Goal: Information Seeking & Learning: Learn about a topic

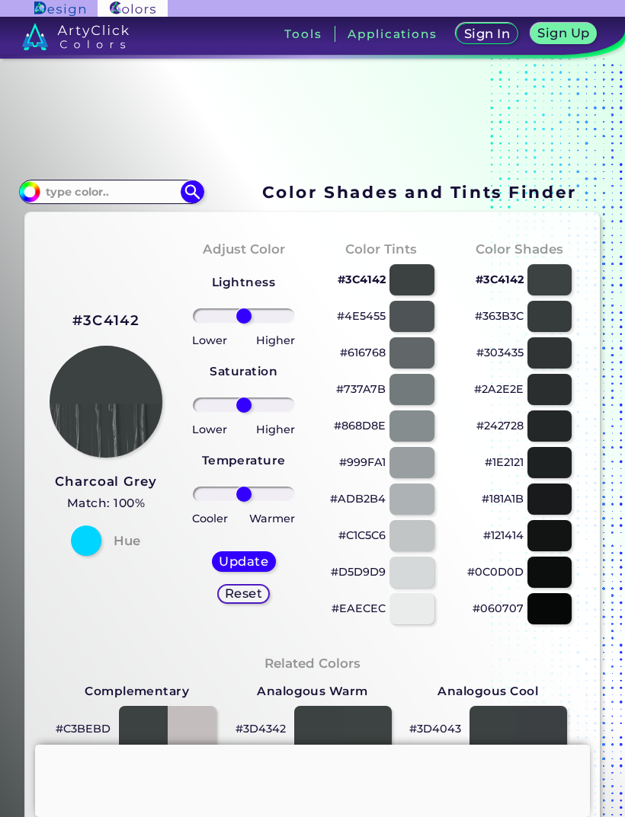
scroll to position [52, 0]
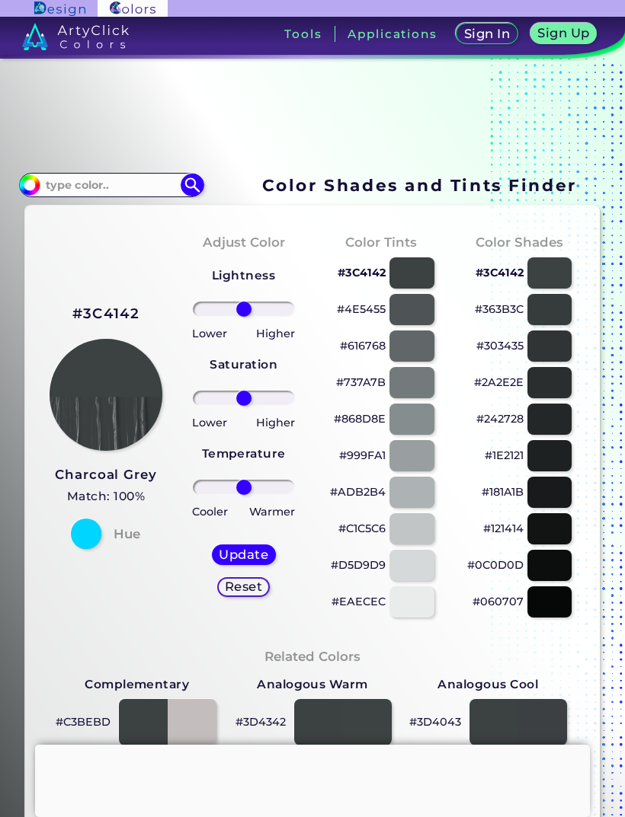
click at [415, 289] on div at bounding box center [411, 272] width 44 height 31
click at [410, 325] on div at bounding box center [411, 309] width 44 height 31
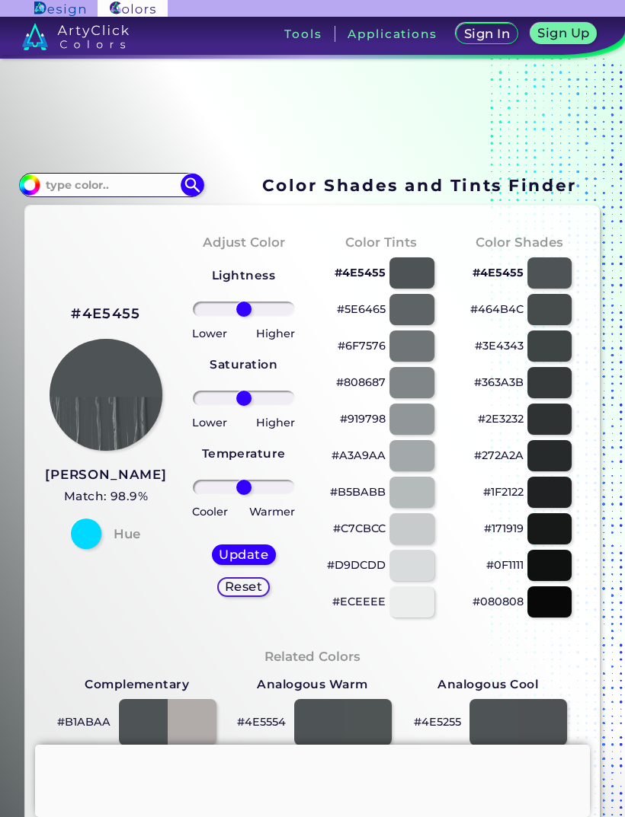
click at [420, 289] on div at bounding box center [411, 272] width 44 height 31
click at [408, 281] on div at bounding box center [411, 272] width 44 height 31
click at [414, 286] on div at bounding box center [411, 272] width 44 height 31
click at [423, 282] on div at bounding box center [411, 272] width 44 height 31
click at [424, 281] on div at bounding box center [411, 272] width 44 height 31
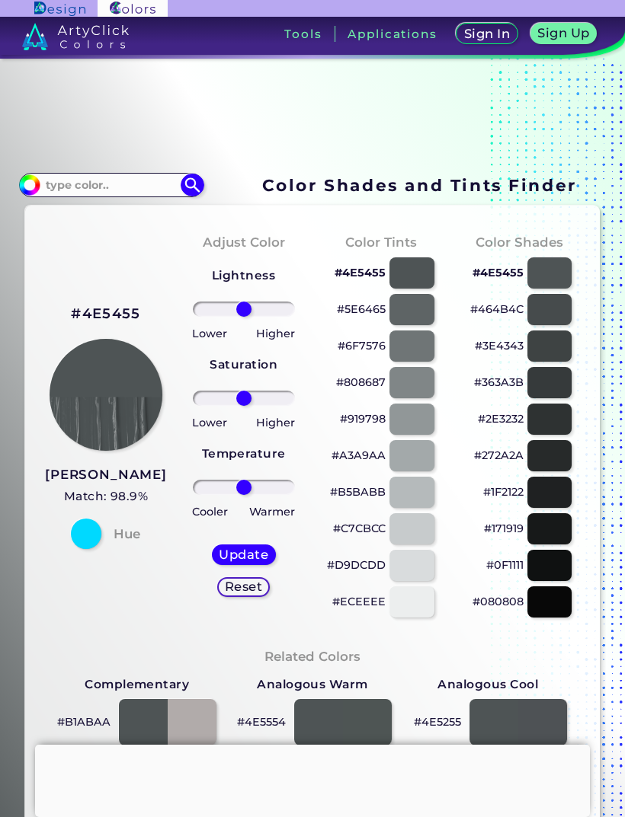
click at [427, 285] on div at bounding box center [411, 272] width 44 height 31
click at [414, 321] on div at bounding box center [411, 309] width 44 height 31
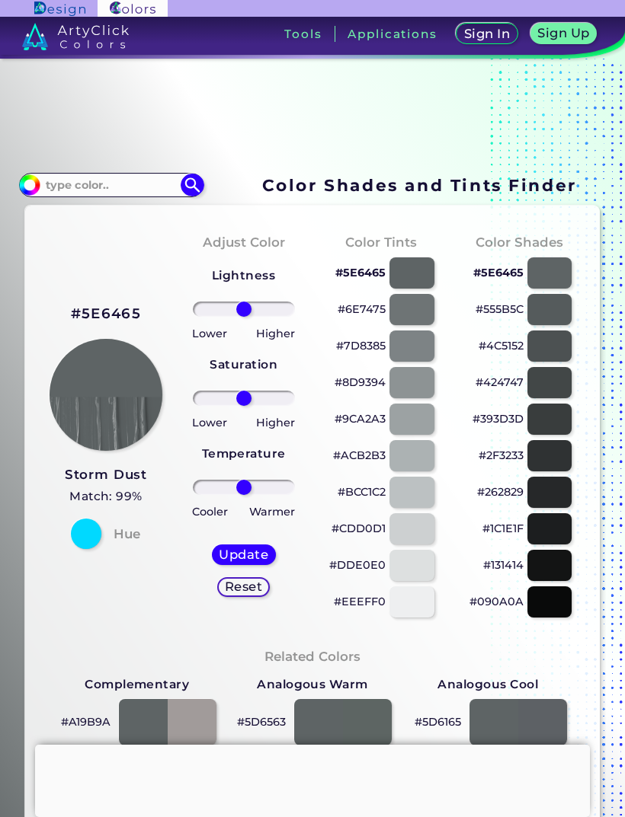
click at [410, 360] on div at bounding box center [411, 346] width 44 height 31
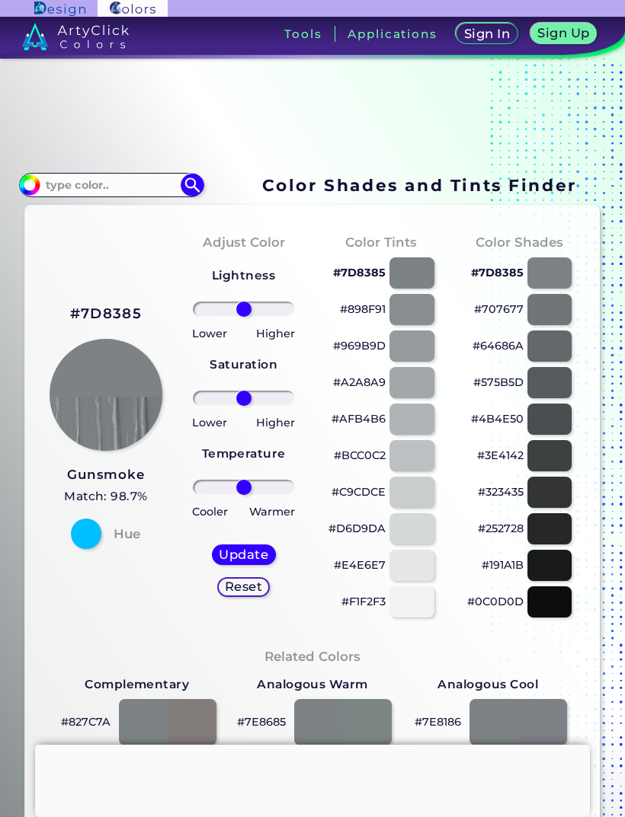
click at [423, 279] on div at bounding box center [411, 272] width 44 height 31
click at [415, 398] on div at bounding box center [411, 382] width 44 height 31
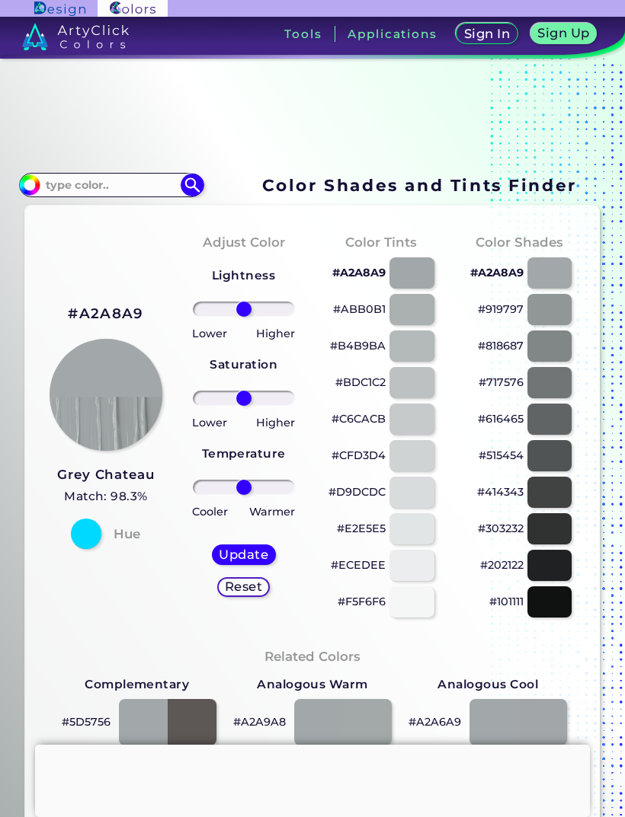
click at [413, 465] on div at bounding box center [411, 455] width 44 height 31
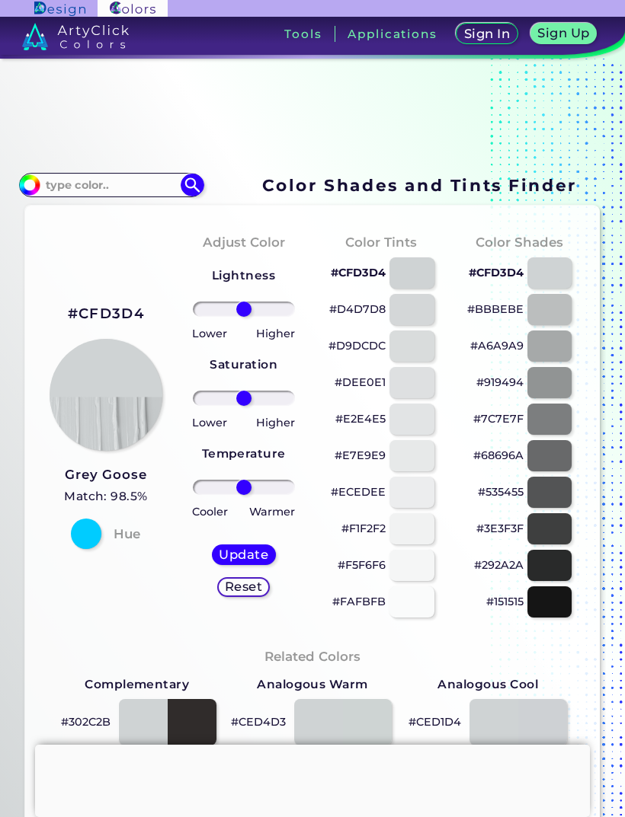
click at [544, 532] on div at bounding box center [549, 528] width 44 height 31
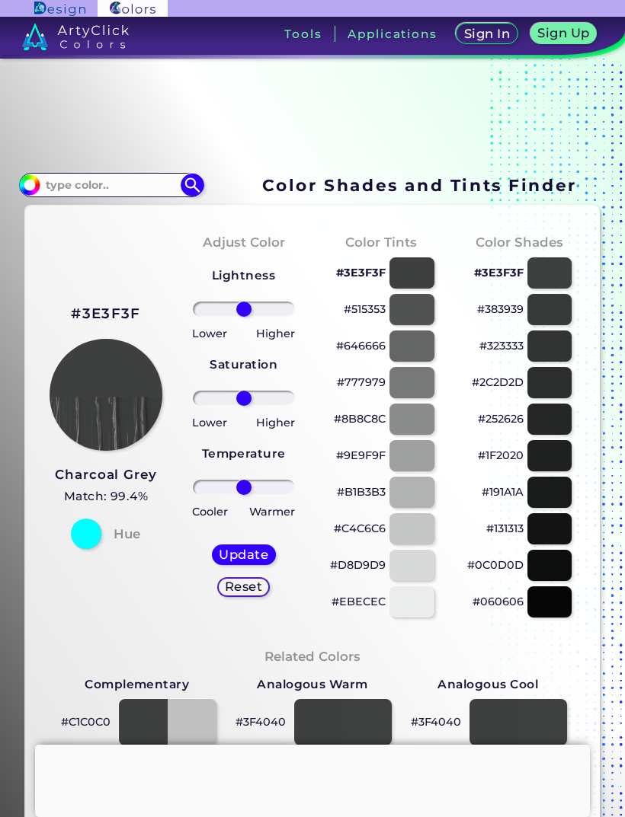
click at [553, 282] on div at bounding box center [549, 272] width 44 height 31
click at [549, 285] on div at bounding box center [549, 272] width 44 height 31
click at [400, 286] on div at bounding box center [411, 272] width 44 height 31
click at [424, 286] on div at bounding box center [411, 272] width 44 height 31
click at [550, 325] on div at bounding box center [549, 309] width 44 height 31
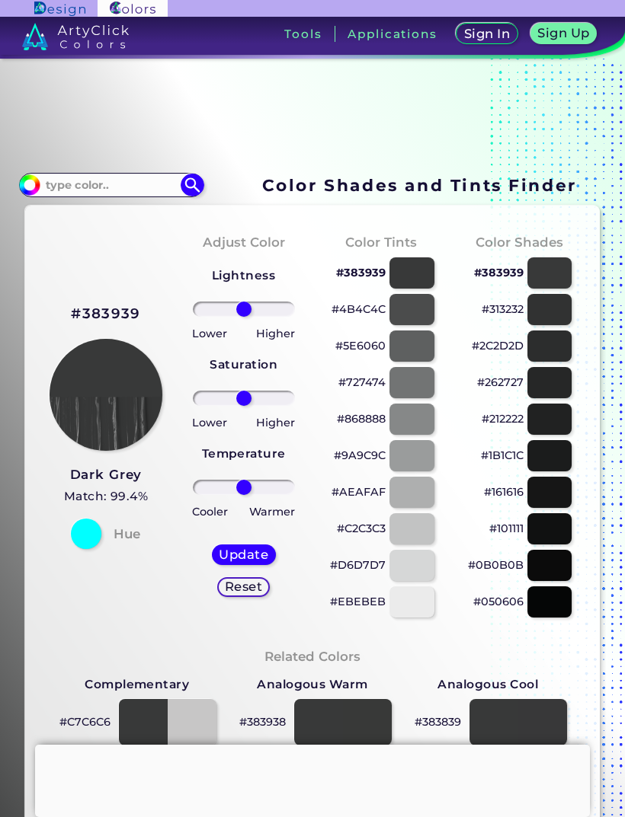
click at [562, 286] on div at bounding box center [549, 272] width 44 height 31
click at [550, 282] on div at bounding box center [549, 272] width 44 height 31
click at [416, 287] on div at bounding box center [411, 272] width 44 height 31
click at [558, 317] on div at bounding box center [549, 309] width 44 height 31
click at [417, 322] on div at bounding box center [411, 309] width 44 height 31
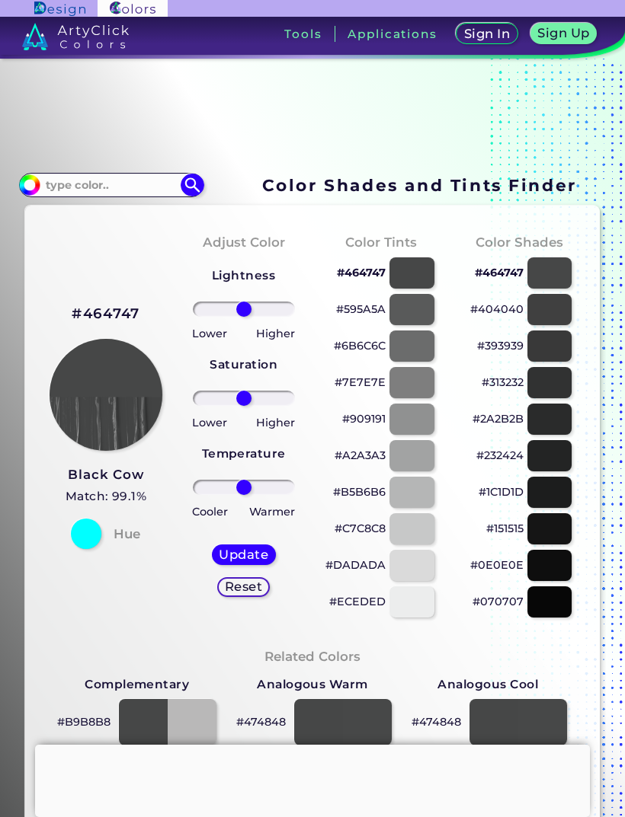
click at [548, 289] on div at bounding box center [549, 272] width 44 height 31
click at [550, 289] on div at bounding box center [549, 272] width 44 height 31
click at [555, 281] on div at bounding box center [549, 272] width 44 height 31
click at [560, 325] on div at bounding box center [549, 309] width 44 height 31
click at [554, 362] on div at bounding box center [549, 346] width 44 height 31
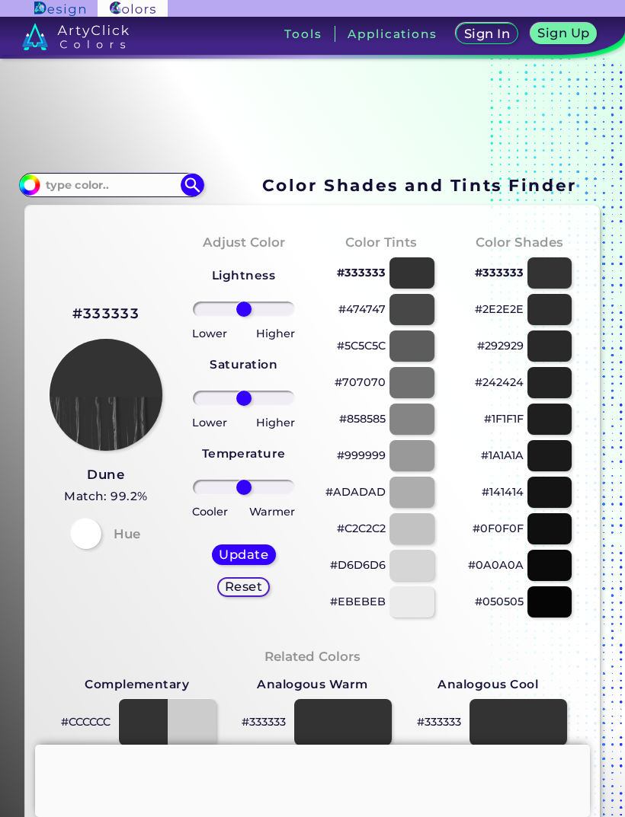
click at [554, 325] on div at bounding box center [549, 309] width 44 height 31
click at [555, 277] on div at bounding box center [549, 272] width 44 height 31
click at [555, 398] on div at bounding box center [549, 382] width 44 height 31
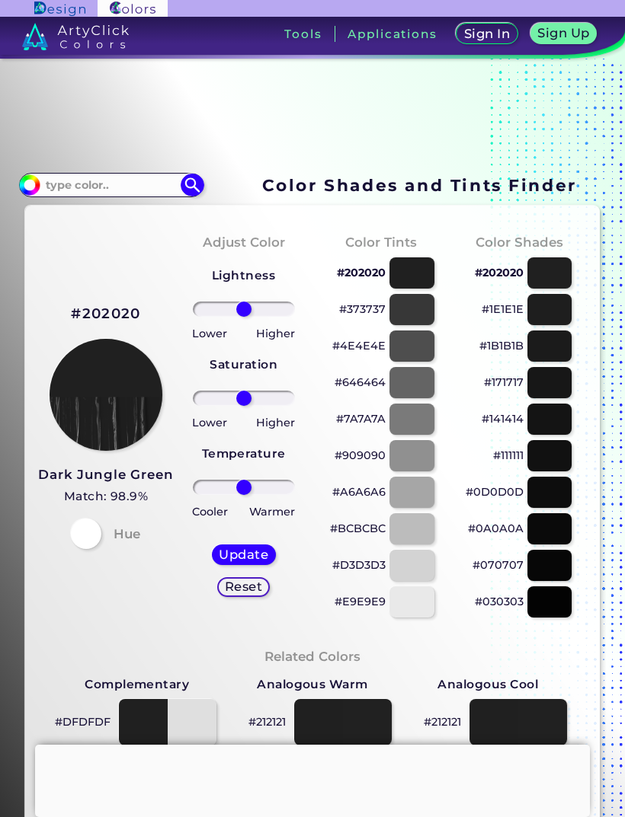
click at [552, 355] on div at bounding box center [549, 346] width 44 height 31
click at [410, 314] on div at bounding box center [411, 309] width 44 height 31
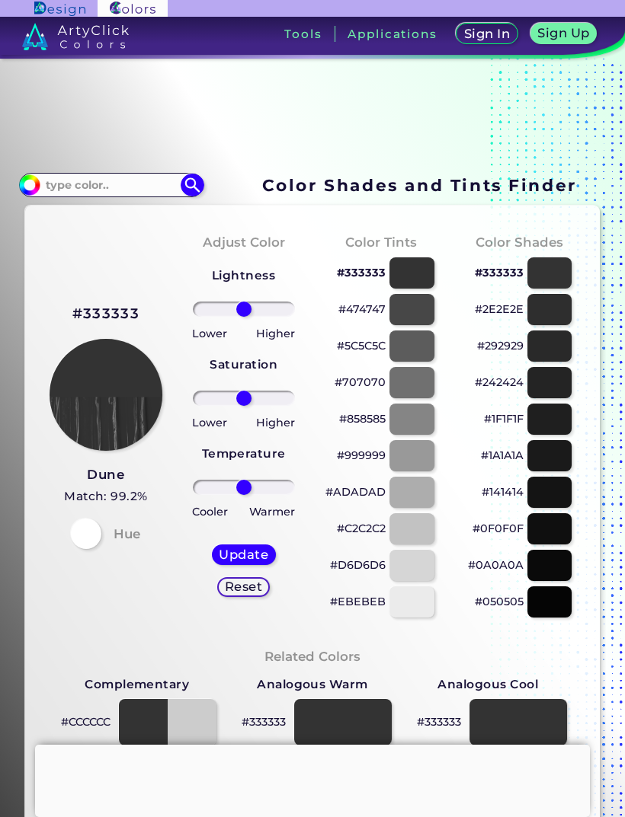
click at [426, 347] on div at bounding box center [411, 346] width 44 height 31
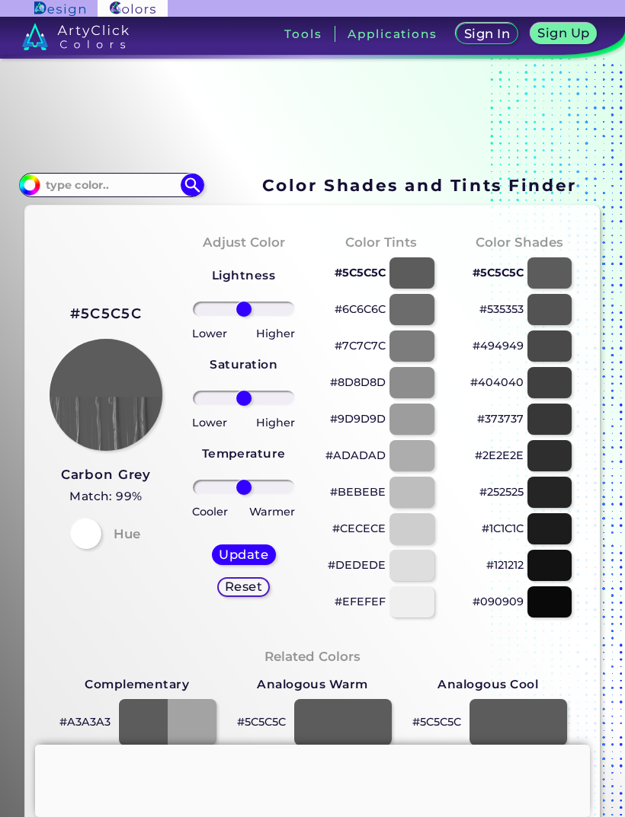
click at [424, 280] on div at bounding box center [411, 272] width 44 height 31
click at [554, 398] on div at bounding box center [549, 382] width 44 height 31
type input "#404040"
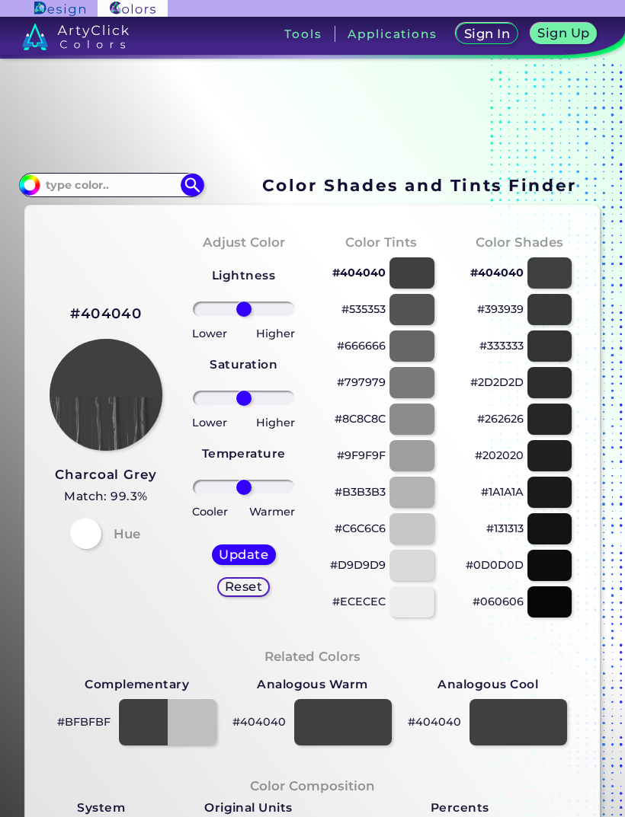
scroll to position [9, 0]
